Goal: Information Seeking & Learning: Learn about a topic

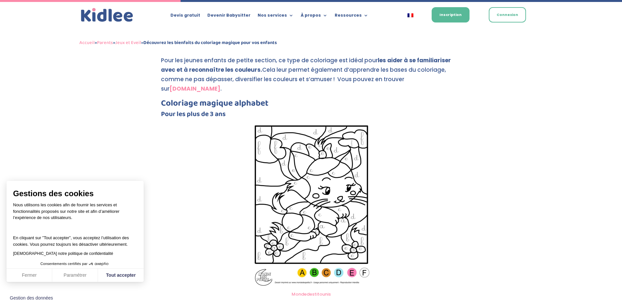
scroll to position [504, 0]
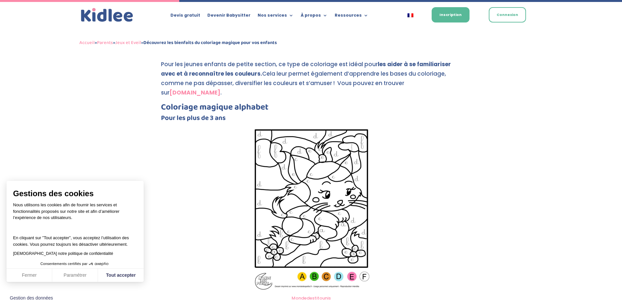
click at [301, 126] on img at bounding box center [311, 208] width 118 height 167
click at [304, 165] on img at bounding box center [311, 208] width 118 height 167
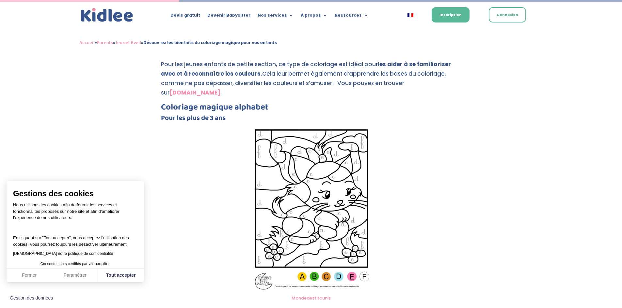
drag, startPoint x: 297, startPoint y: 169, endPoint x: 517, endPoint y: 167, distance: 220.2
click at [269, 213] on img at bounding box center [311, 208] width 118 height 167
click at [343, 187] on img at bounding box center [311, 208] width 118 height 167
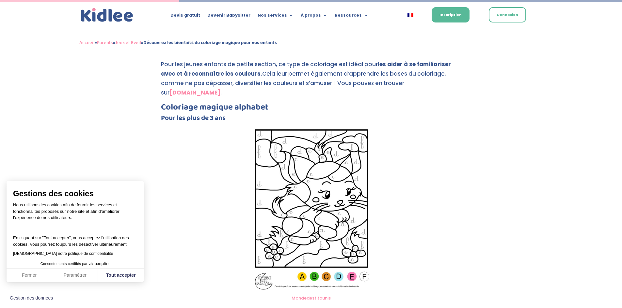
click at [343, 187] on img at bounding box center [311, 208] width 118 height 167
click at [116, 272] on button "Tout accepter" at bounding box center [121, 276] width 46 height 14
checkbox input "true"
click at [310, 211] on img at bounding box center [311, 208] width 118 height 167
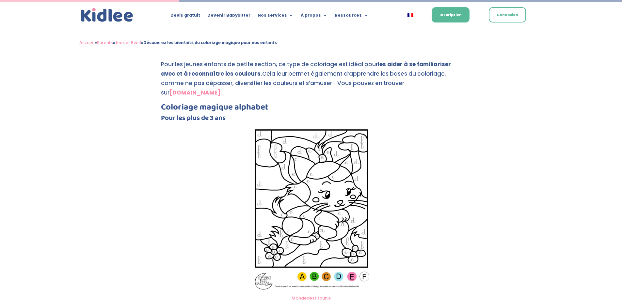
drag, startPoint x: 310, startPoint y: 211, endPoint x: 454, endPoint y: 180, distance: 147.1
